Goal: Check status: Check status

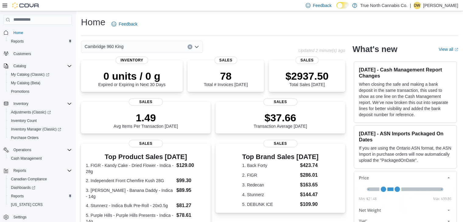
click at [199, 51] on div "Cambridge 960 King" at bounding box center [142, 47] width 122 height 12
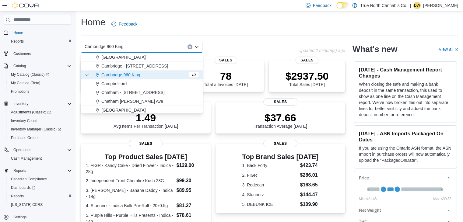
scroll to position [62, 0]
click at [173, 66] on div "Cambridge - [STREET_ADDRESS]" at bounding box center [145, 65] width 107 height 6
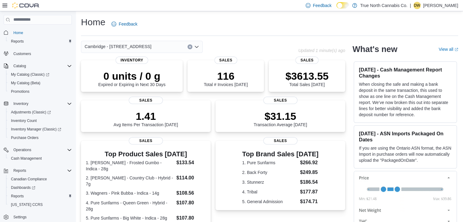
click at [199, 49] on icon "Open list of options" at bounding box center [196, 46] width 5 height 5
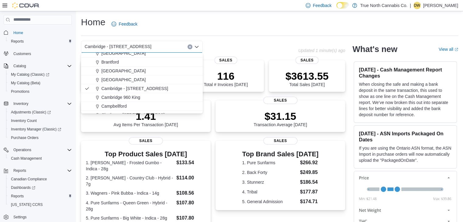
scroll to position [40, 0]
click at [162, 95] on div "Cambridge 960 King" at bounding box center [145, 97] width 107 height 6
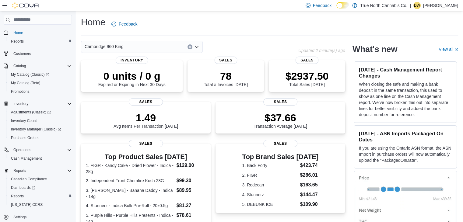
click at [162, 95] on div "0 units / 0 g Expired or Expiring in Next 30 Days Inventory" at bounding box center [132, 77] width 102 height 34
click at [195, 47] on icon "Open list of options" at bounding box center [196, 46] width 5 height 5
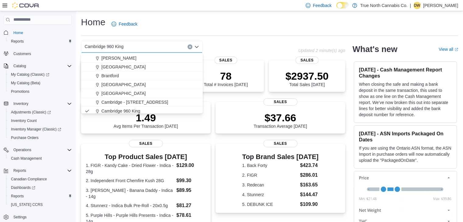
scroll to position [33, 0]
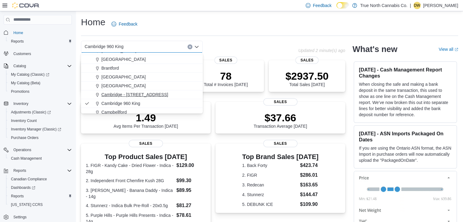
click at [156, 96] on div "Cambridge - [STREET_ADDRESS]" at bounding box center [145, 95] width 107 height 6
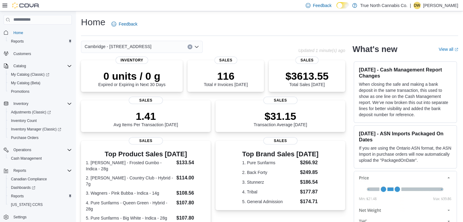
click at [156, 93] on div "0 units / 0 g Expired or Expiring in Next 30 Days Inventory" at bounding box center [132, 76] width 102 height 33
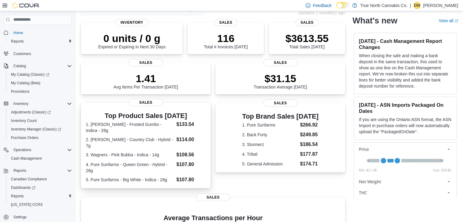
scroll to position [0, 0]
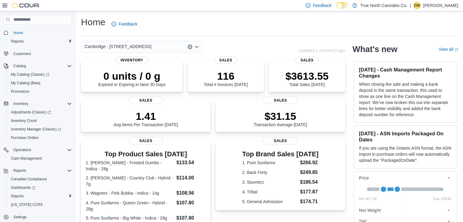
click at [195, 47] on icon "Open list of options" at bounding box center [196, 46] width 5 height 5
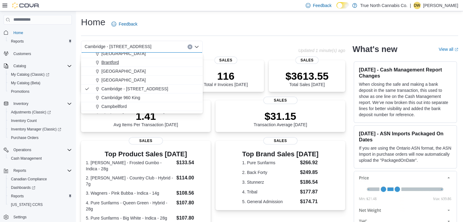
scroll to position [39, 0]
click at [156, 101] on button "Cambridge 960 King" at bounding box center [142, 97] width 122 height 9
